Goal: Task Accomplishment & Management: Manage account settings

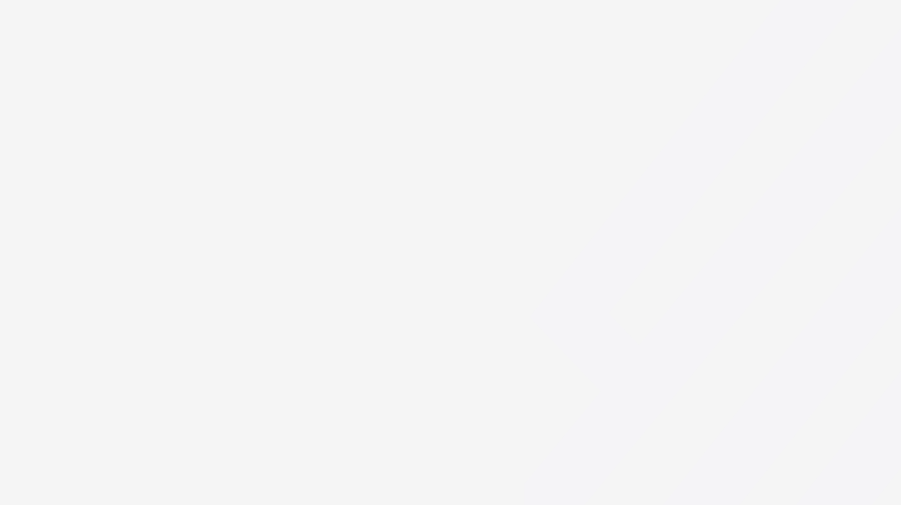
click at [666, 366] on icon at bounding box center [912, 201] width 776 height 735
click at [300, 174] on div at bounding box center [450, 252] width 901 height 505
